Goal: Transaction & Acquisition: Purchase product/service

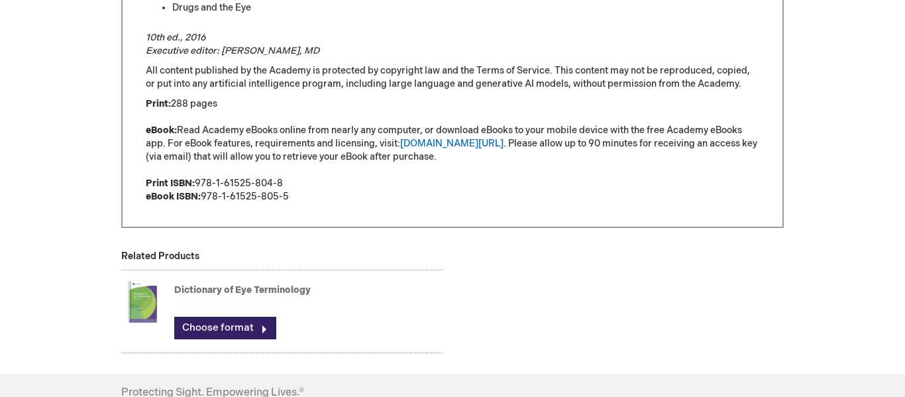
scroll to position [1019, 0]
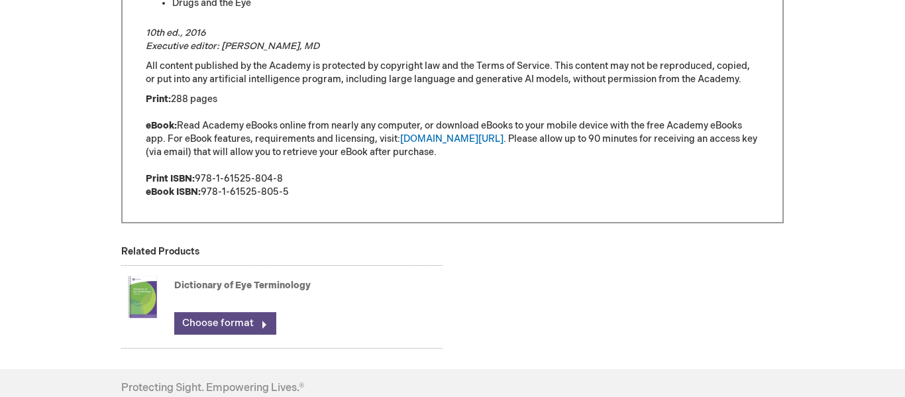
click at [246, 317] on link "Choose format" at bounding box center [225, 323] width 102 height 23
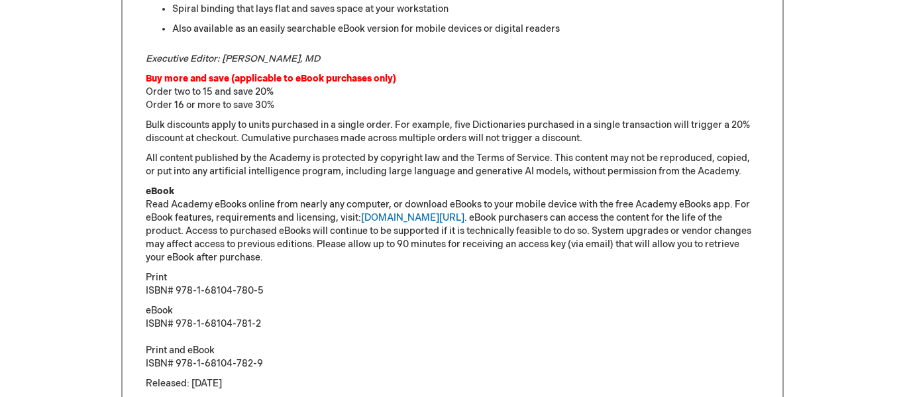
scroll to position [886, 0]
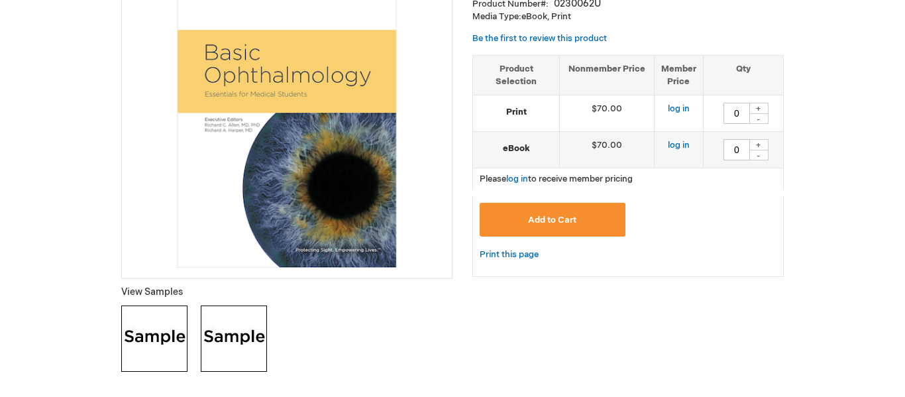
scroll to position [251, 0]
